Goal: Task Accomplishment & Management: Manage account settings

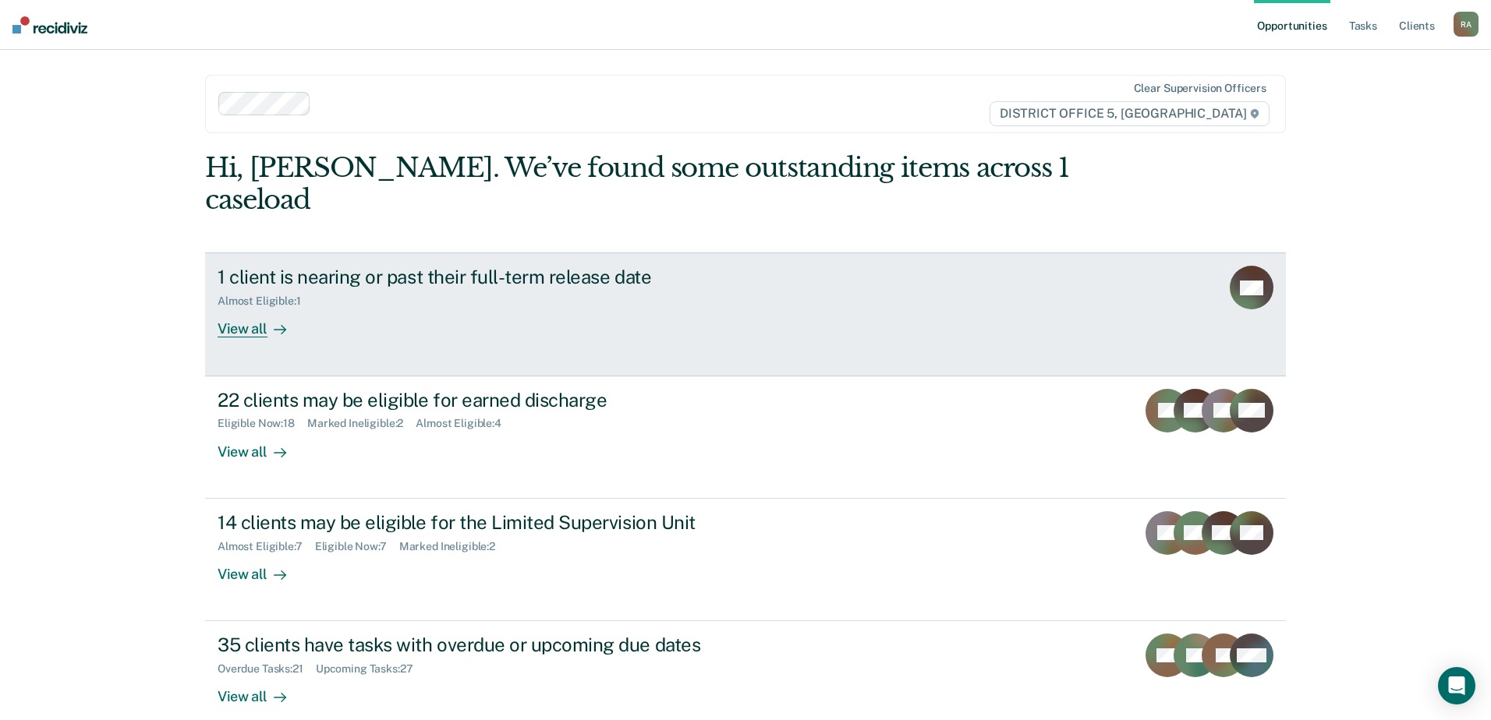
click at [253, 308] on div "View all" at bounding box center [261, 323] width 87 height 30
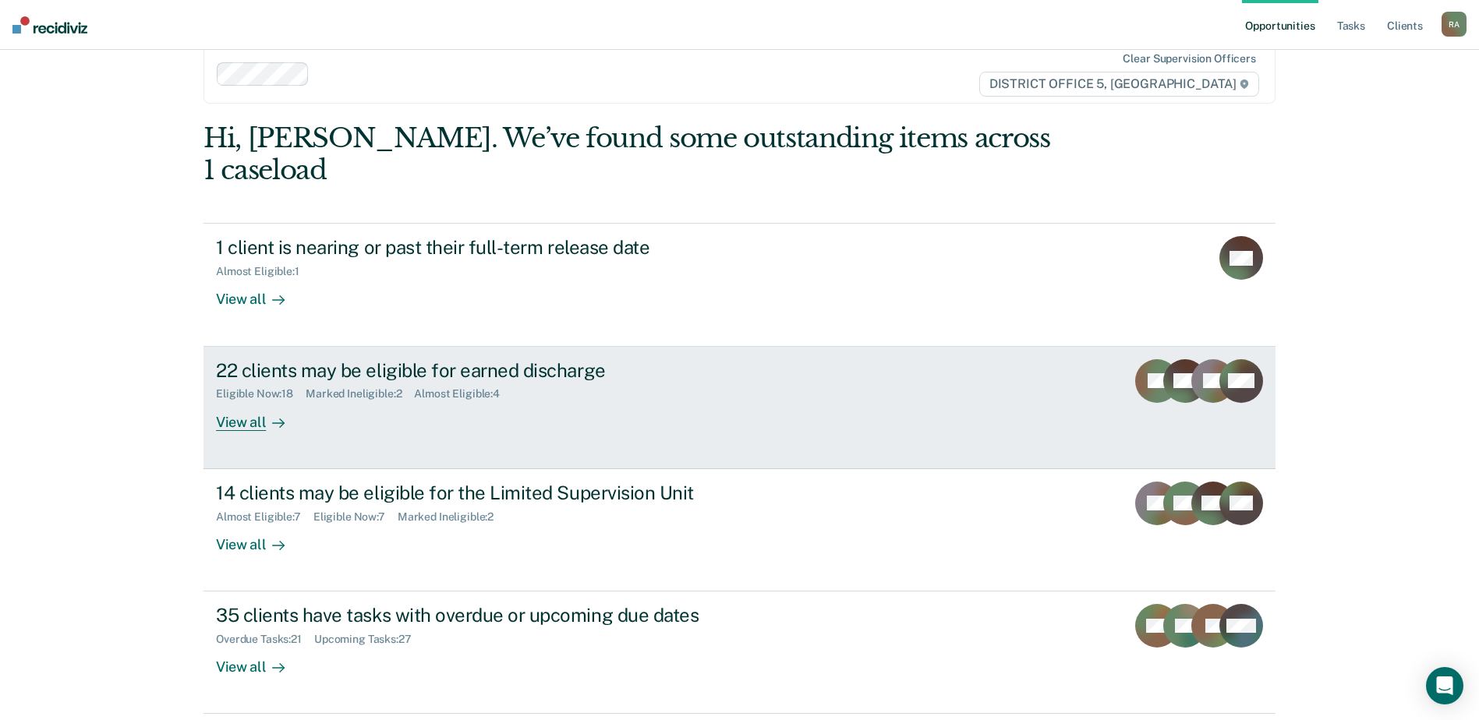
scroll to position [54, 0]
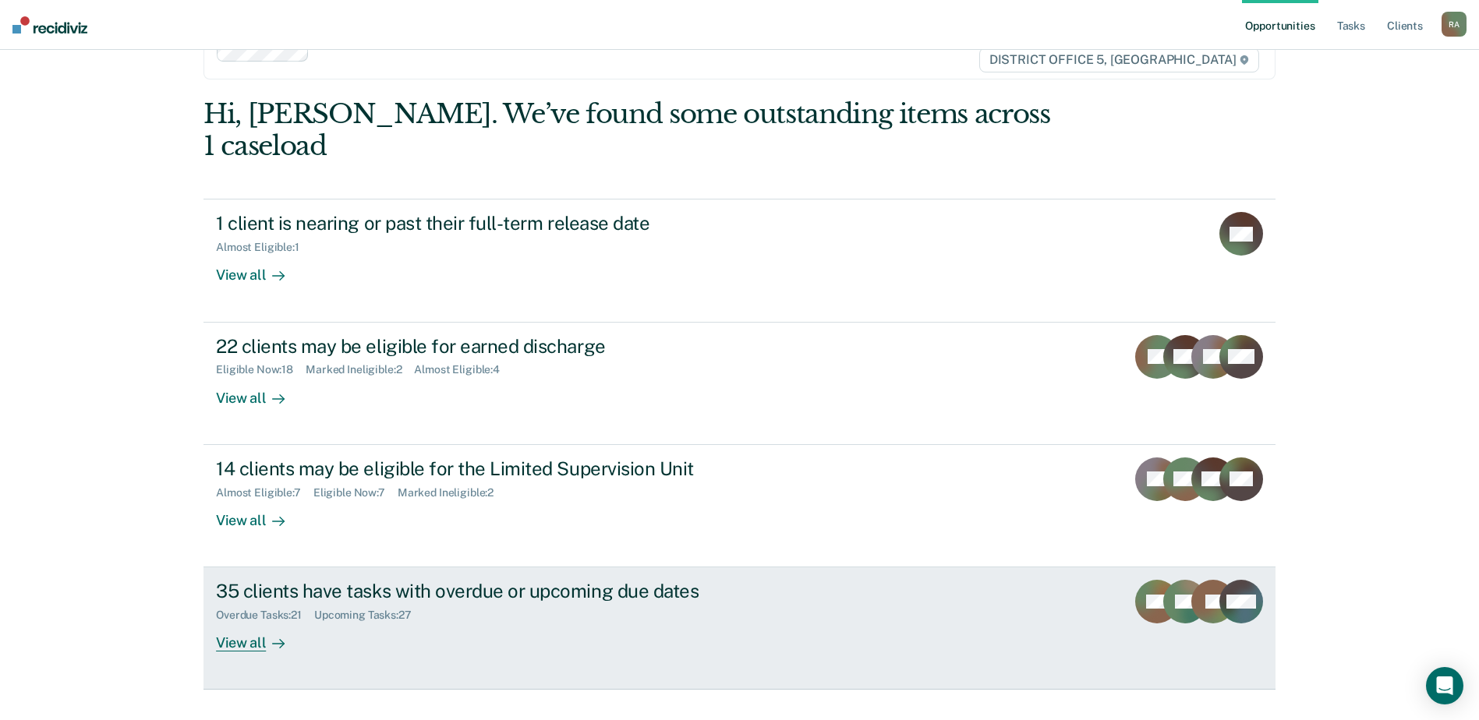
click at [235, 622] on div "View all" at bounding box center [259, 637] width 87 height 30
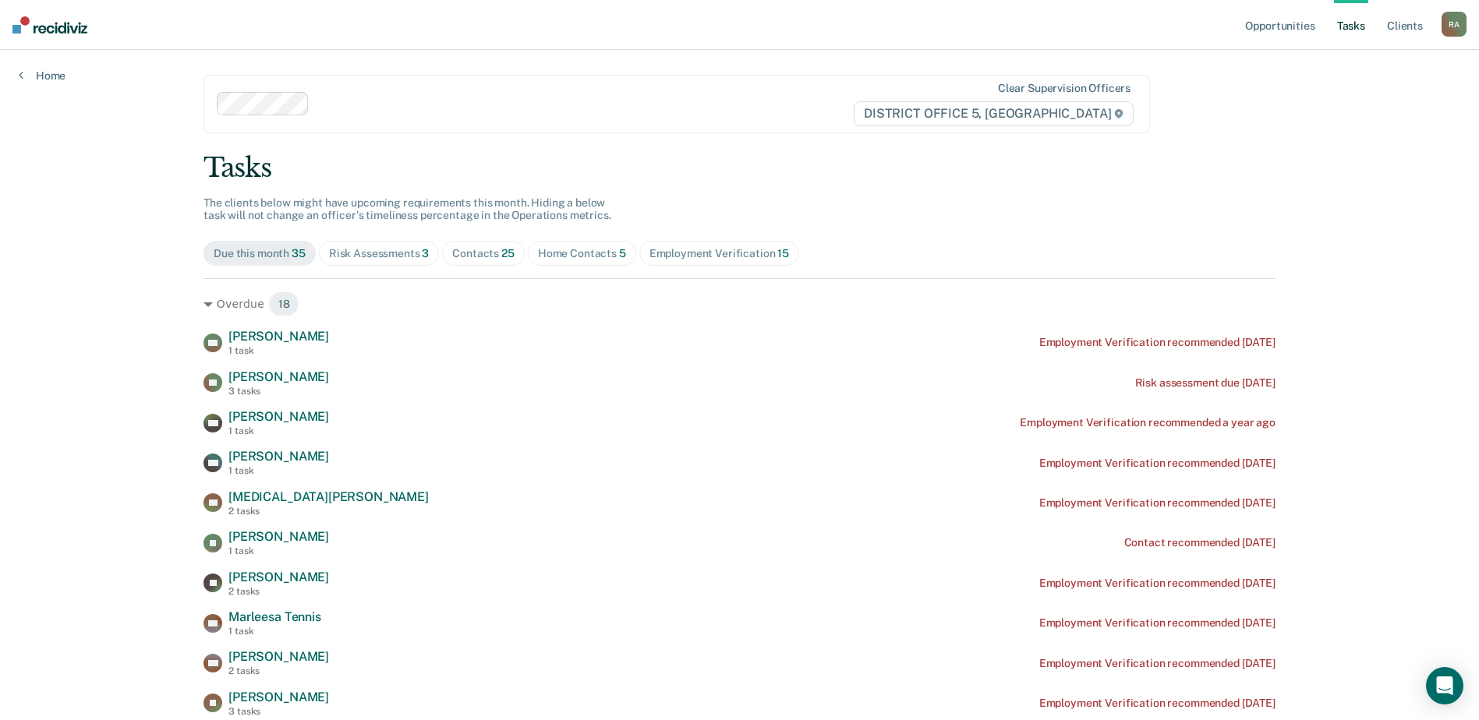
click at [351, 255] on div "Risk Assessments 3" at bounding box center [379, 253] width 101 height 13
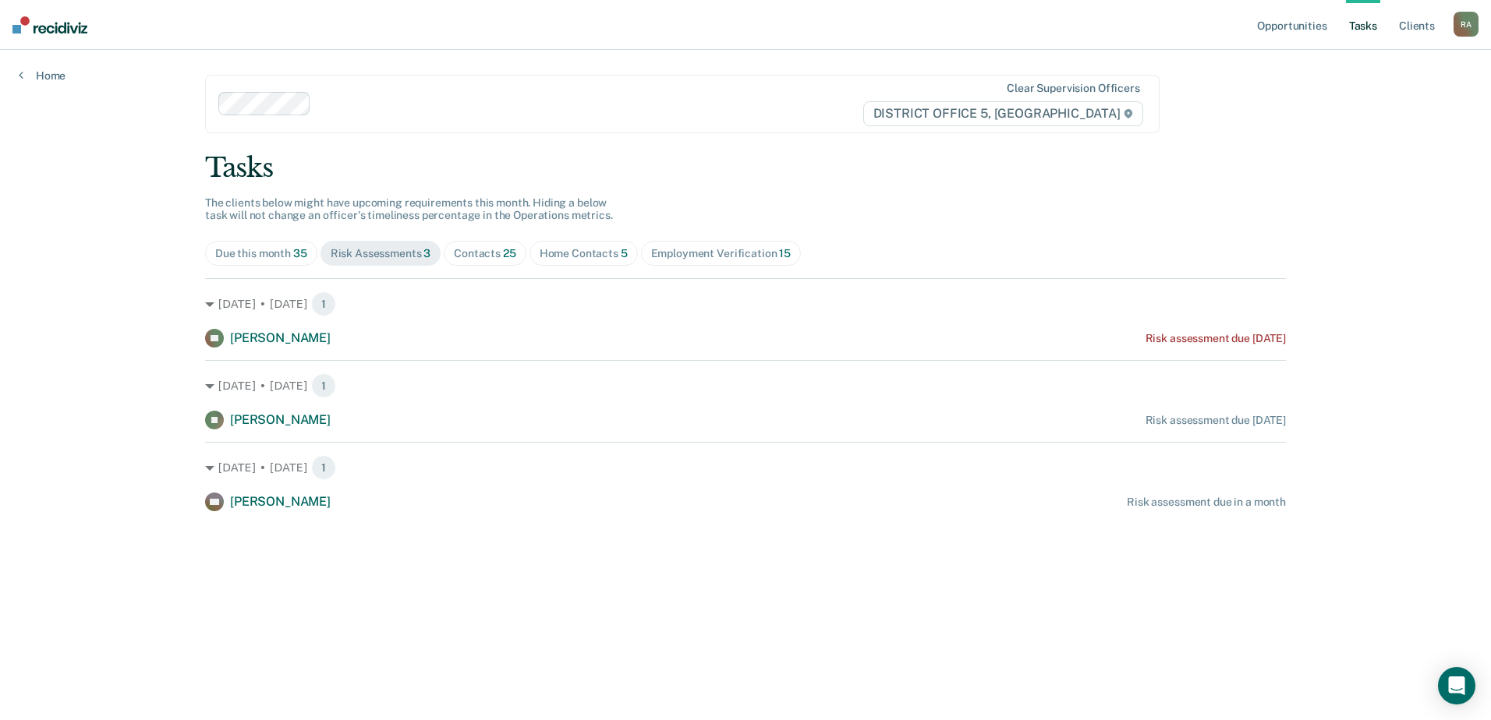
click at [257, 250] on div "Due this month 35" at bounding box center [261, 253] width 92 height 13
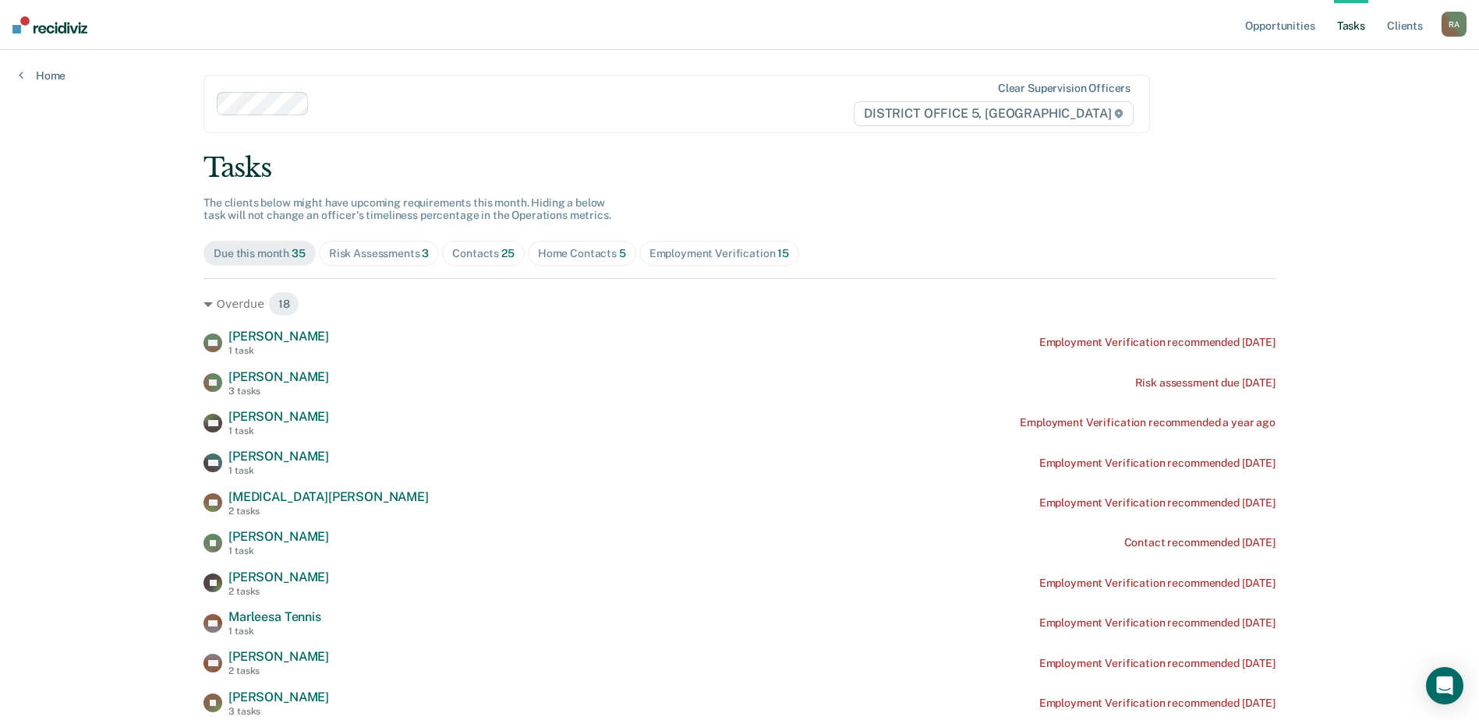
click at [471, 254] on div "Contacts 25" at bounding box center [483, 253] width 62 height 13
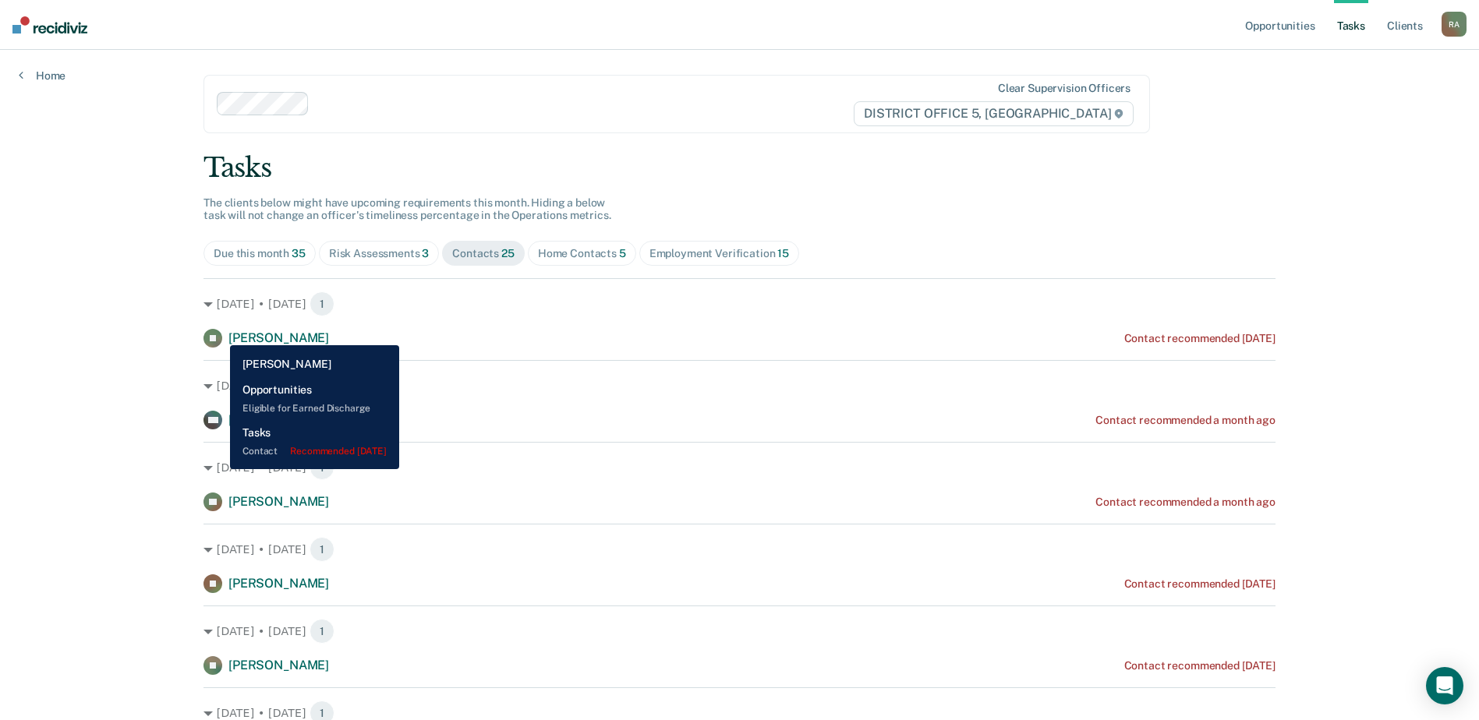
click at [218, 334] on div "[PERSON_NAME]" at bounding box center [267, 338] width 126 height 19
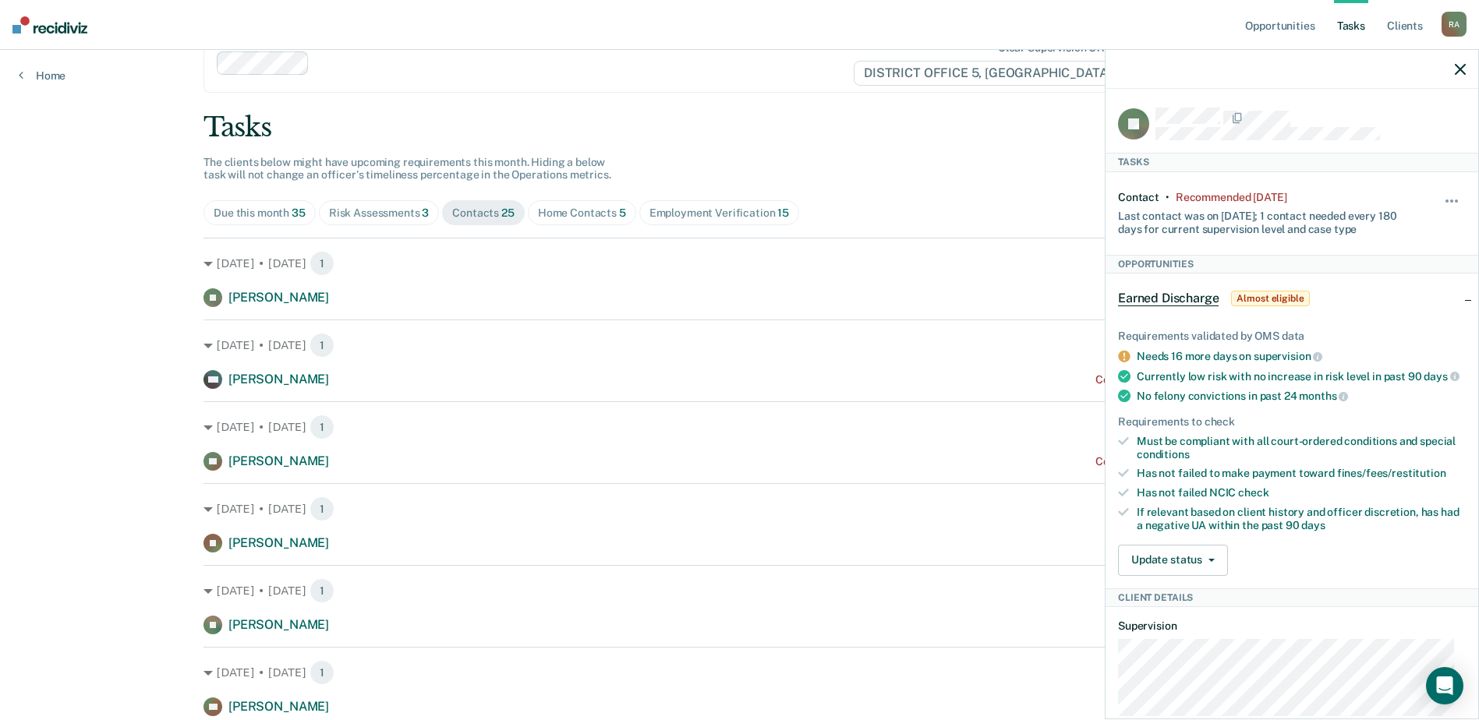
scroll to position [78, 0]
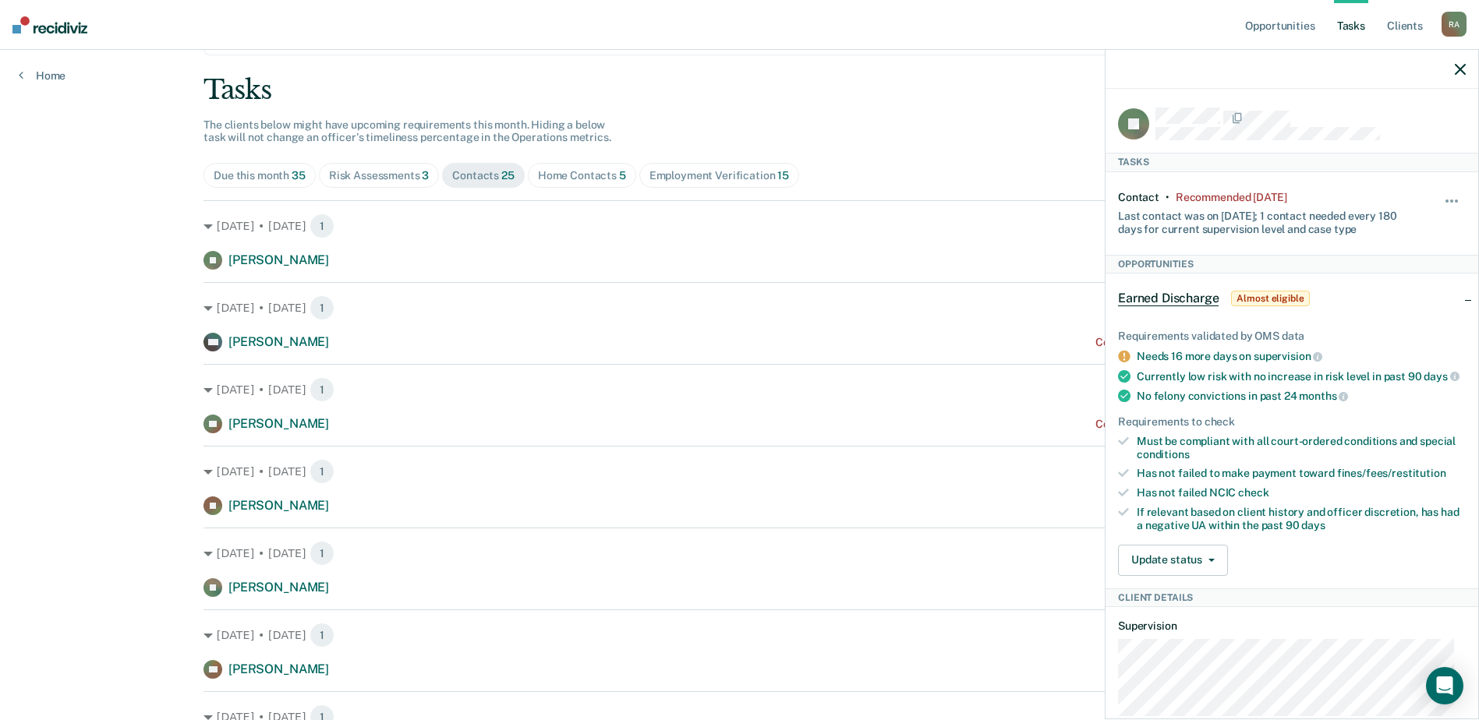
click at [1465, 77] on div at bounding box center [1292, 69] width 373 height 39
click at [1465, 65] on icon "button" at bounding box center [1460, 69] width 11 height 11
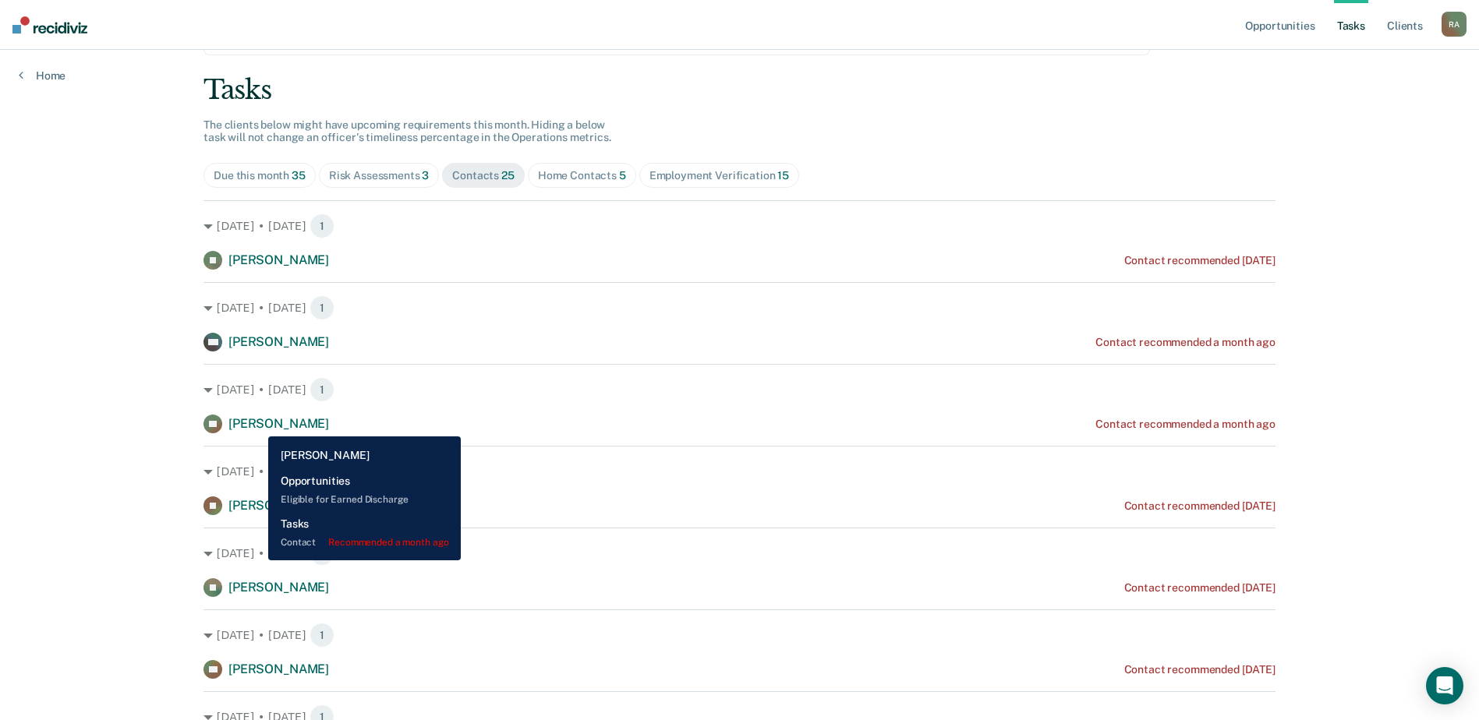
click at [257, 425] on span "[PERSON_NAME]" at bounding box center [278, 423] width 101 height 15
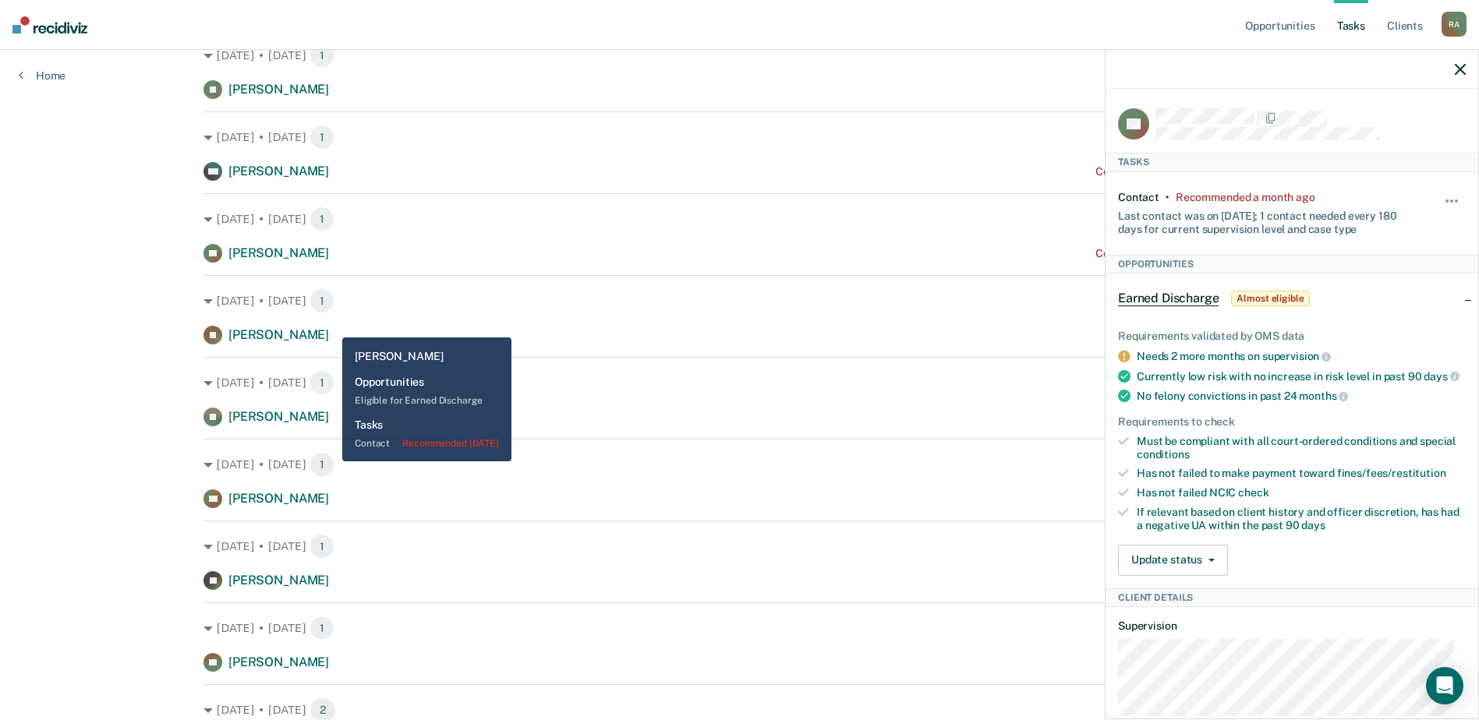
scroll to position [312, 0]
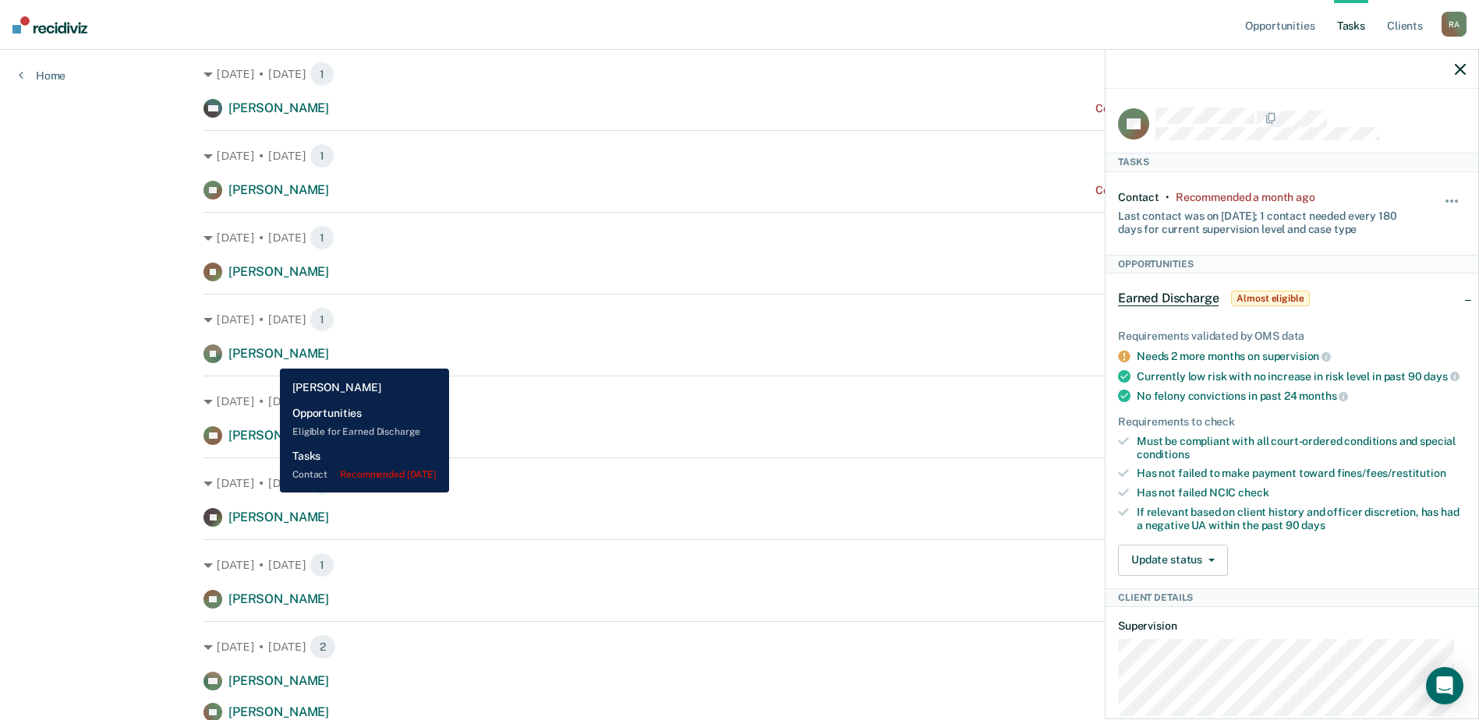
click at [268, 357] on span "[PERSON_NAME]" at bounding box center [278, 353] width 101 height 15
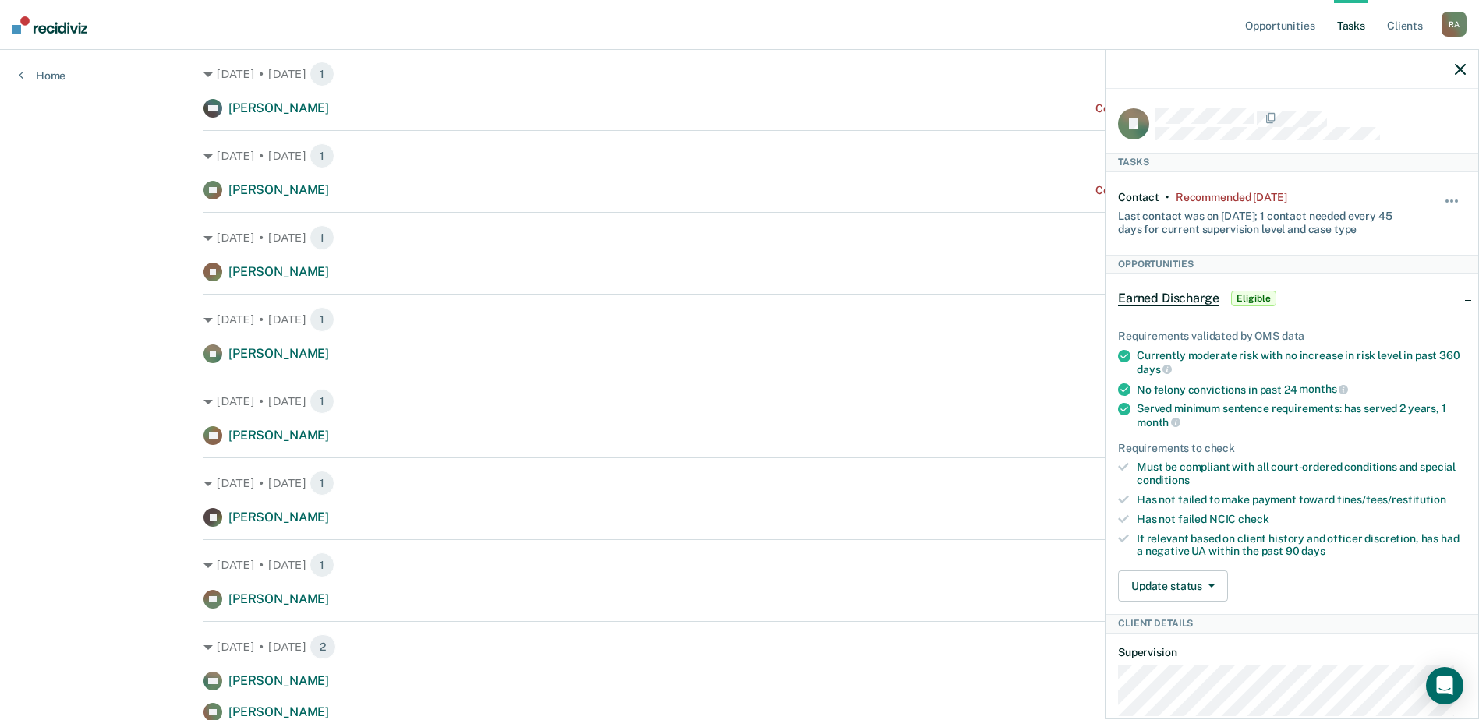
click at [1462, 69] on icon "button" at bounding box center [1460, 69] width 11 height 11
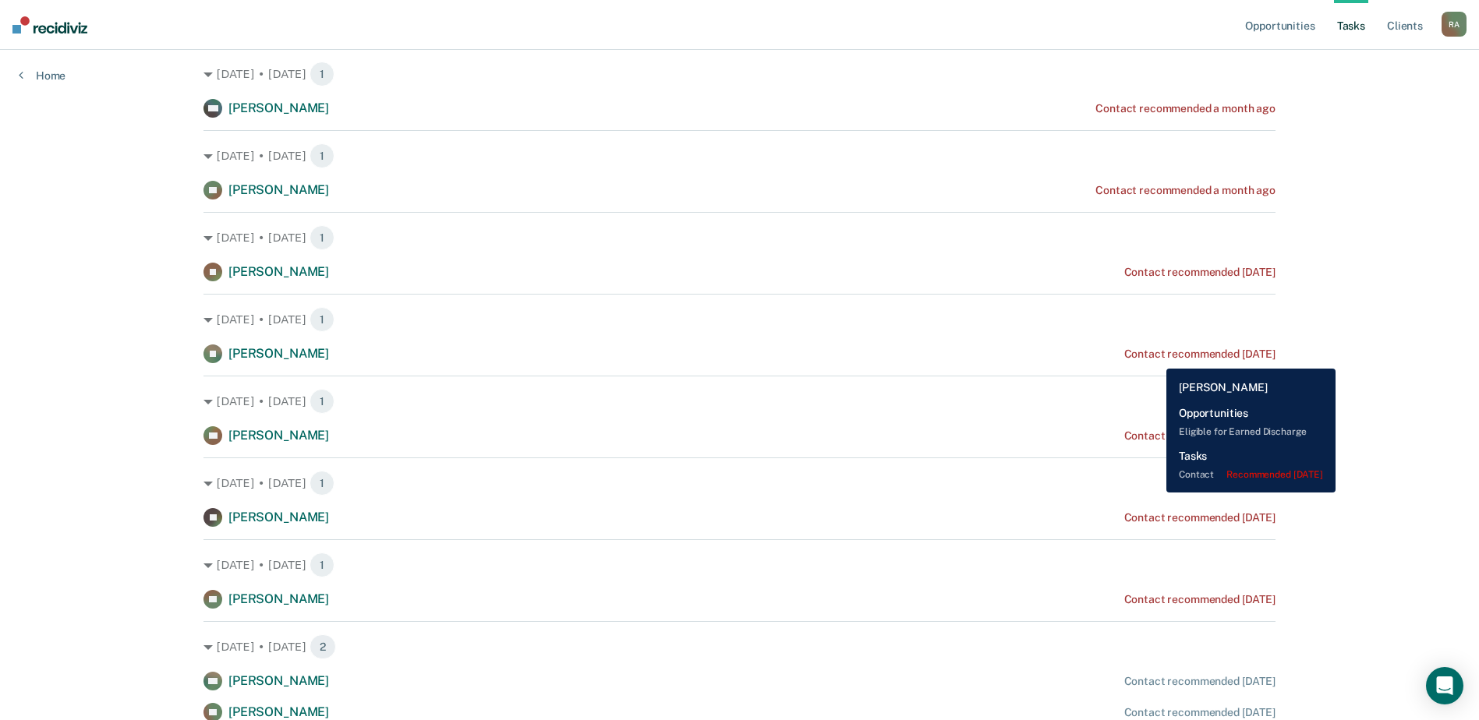
click at [1155, 357] on div "Contact recommended [DATE]" at bounding box center [1199, 354] width 151 height 13
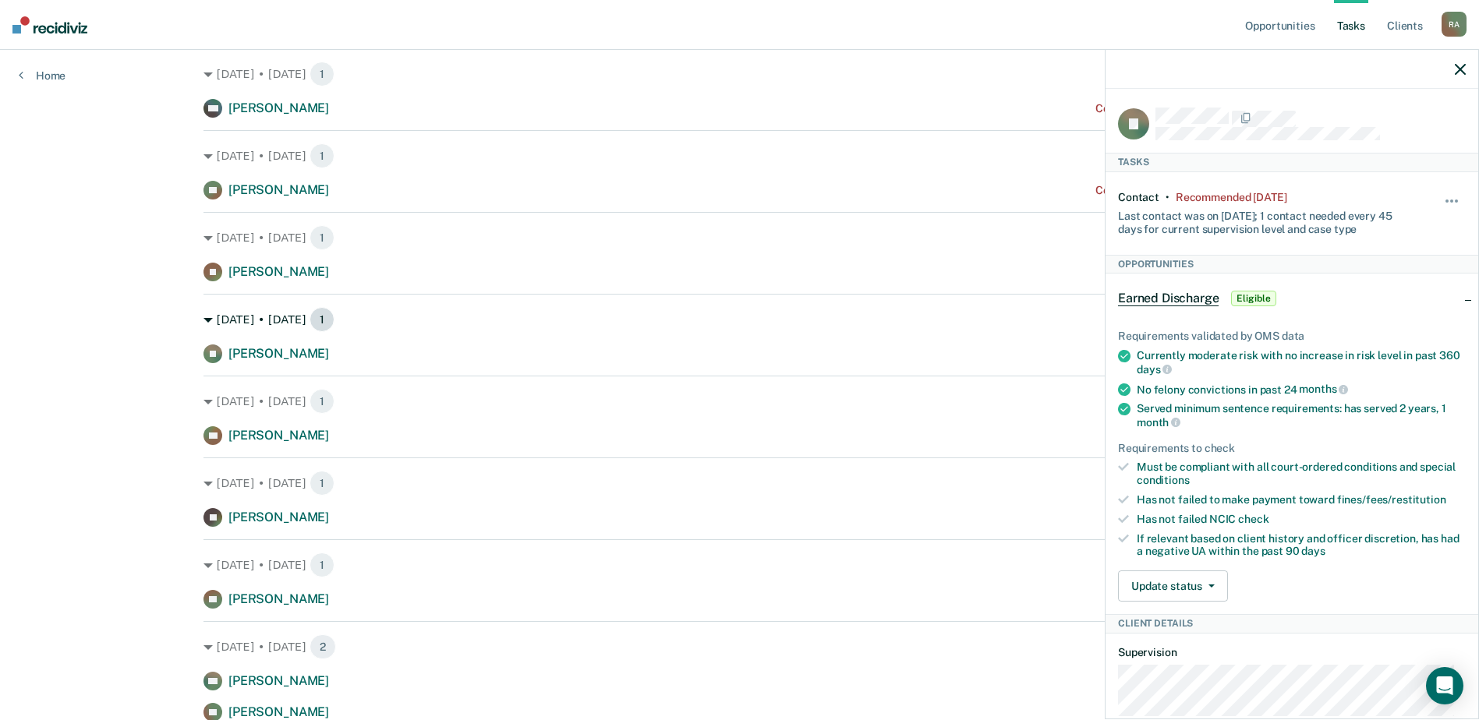
click at [802, 307] on div "[DATE] • [DATE] 1" at bounding box center [740, 319] width 1072 height 25
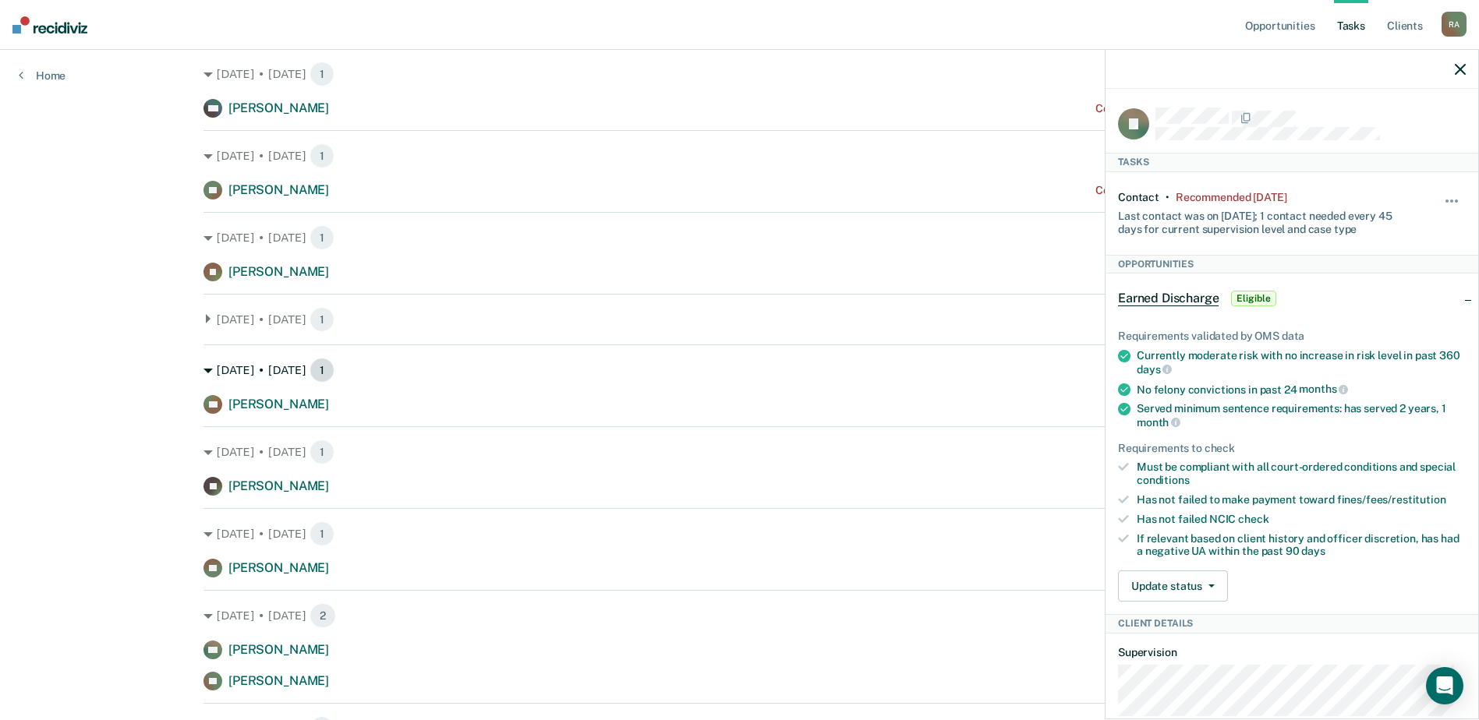
click at [795, 373] on div "[DATE] • [DATE] 1" at bounding box center [740, 370] width 1072 height 25
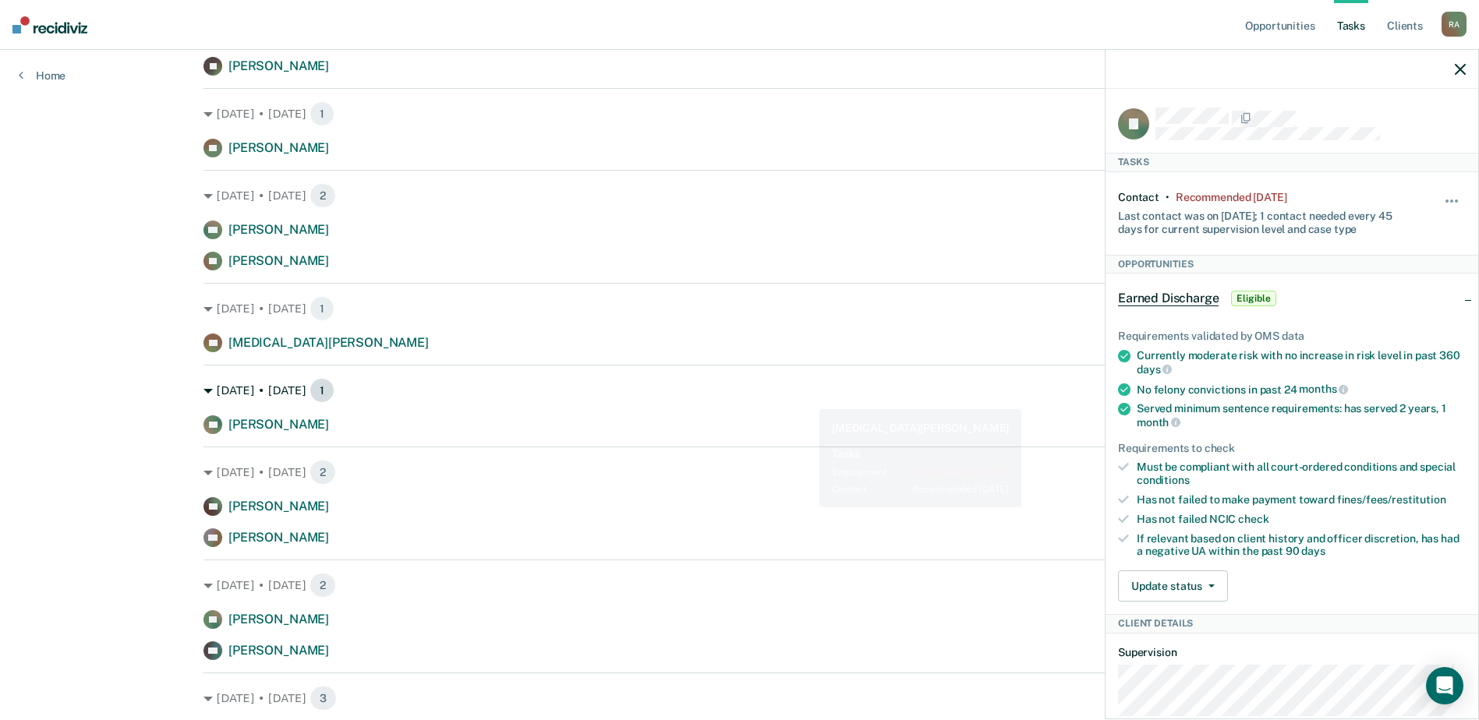
scroll to position [702, 0]
